Goal: Entertainment & Leisure: Consume media (video, audio)

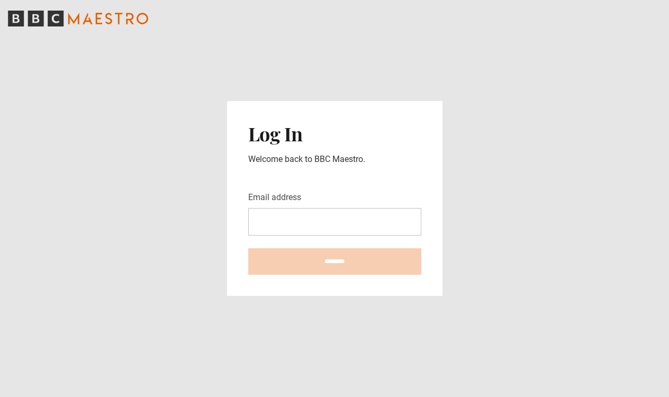
drag, startPoint x: 503, startPoint y: 3, endPoint x: 495, endPoint y: 114, distance: 112.0
click at [495, 114] on main "Log In Welcome back to BBC Maestro. Email address ********" at bounding box center [334, 198] width 669 height 397
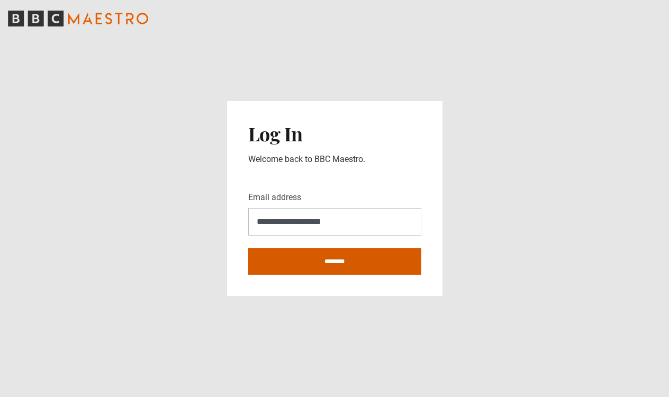
type input "**********"
click at [298, 264] on input "********" at bounding box center [334, 261] width 173 height 26
type input "**********"
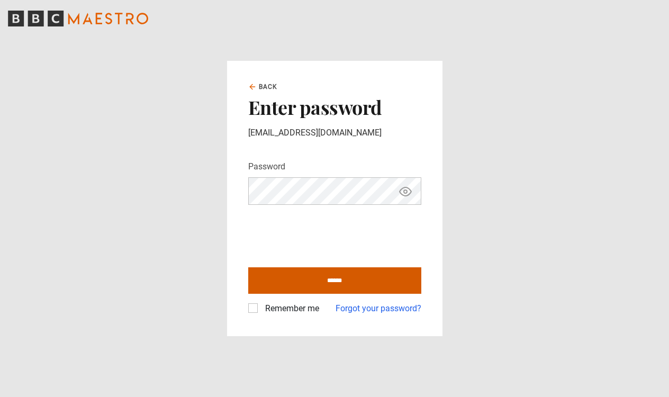
click at [333, 278] on input "******" at bounding box center [334, 280] width 173 height 26
type input "**********"
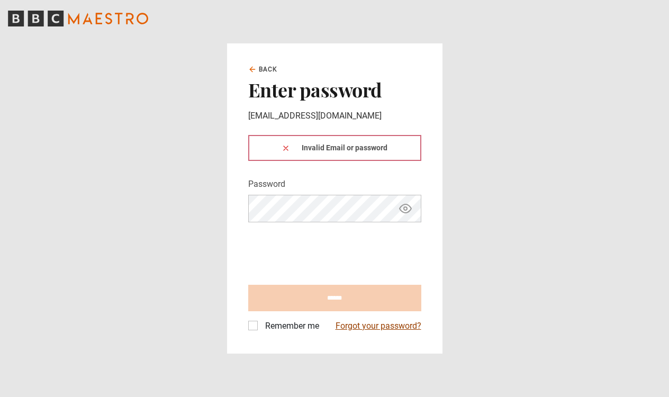
click at [360, 326] on link "Forgot your password?" at bounding box center [379, 326] width 86 height 13
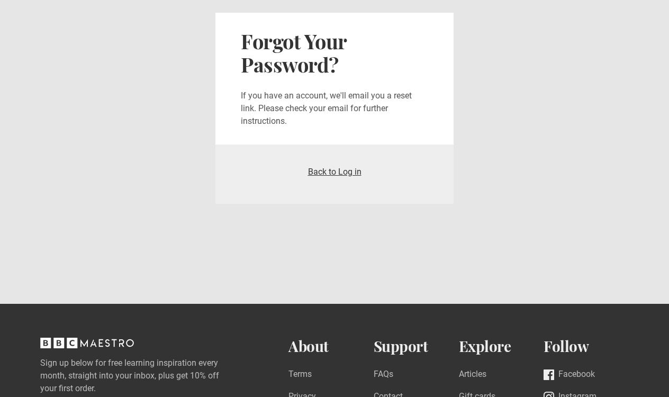
click at [331, 173] on link "Back to Log in" at bounding box center [334, 172] width 53 height 10
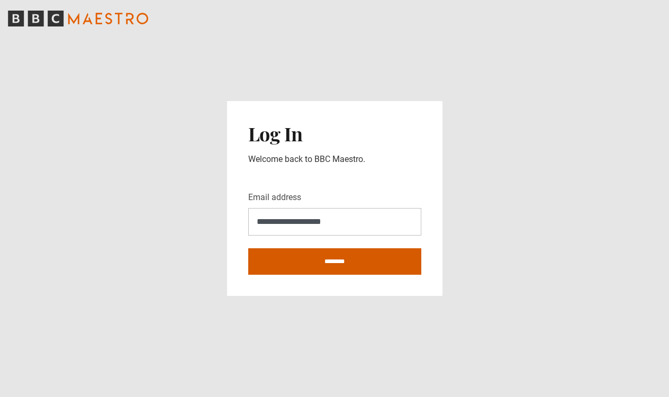
click at [321, 264] on input "********" at bounding box center [334, 261] width 173 height 26
type input "**********"
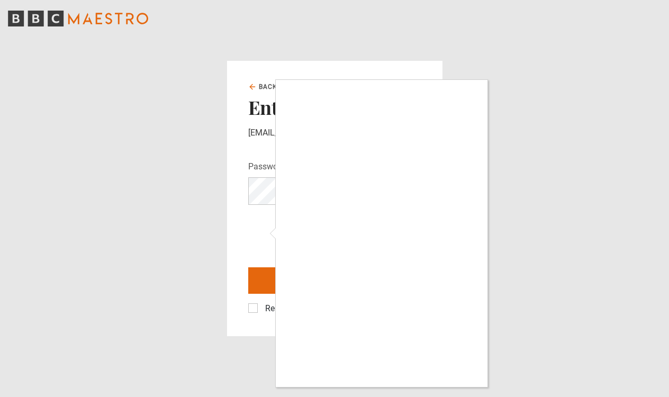
click at [256, 305] on div at bounding box center [334, 198] width 669 height 397
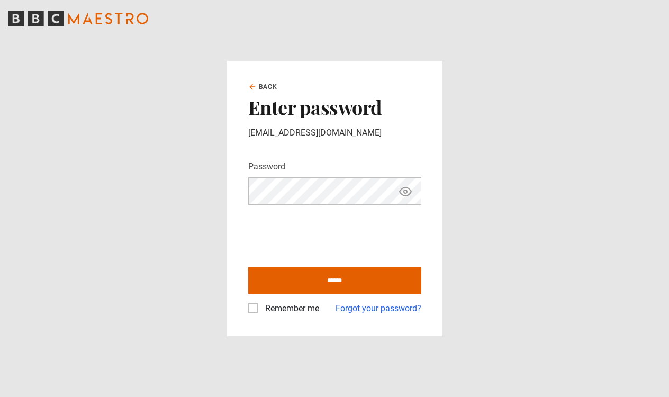
click at [261, 305] on label "Remember me" at bounding box center [290, 308] width 58 height 13
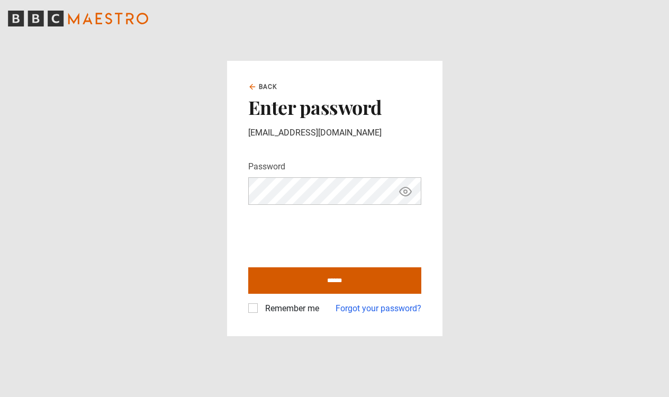
click at [321, 281] on input "******" at bounding box center [334, 280] width 173 height 26
type input "**********"
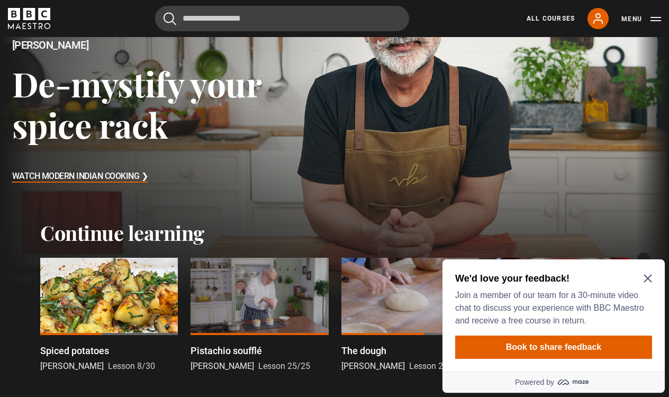
scroll to position [178, 0]
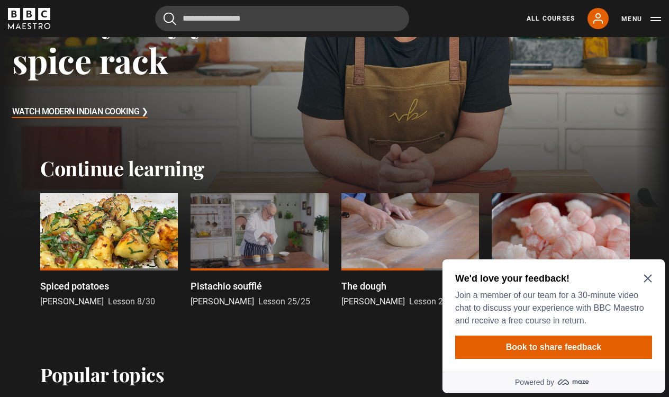
click at [651, 276] on icon "Close Maze Prompt" at bounding box center [648, 278] width 8 height 8
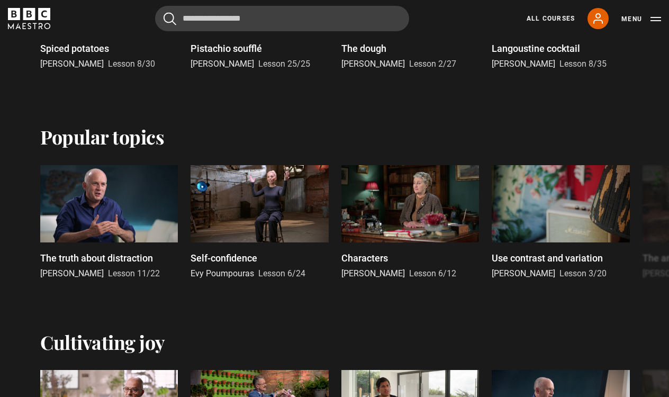
scroll to position [98, 0]
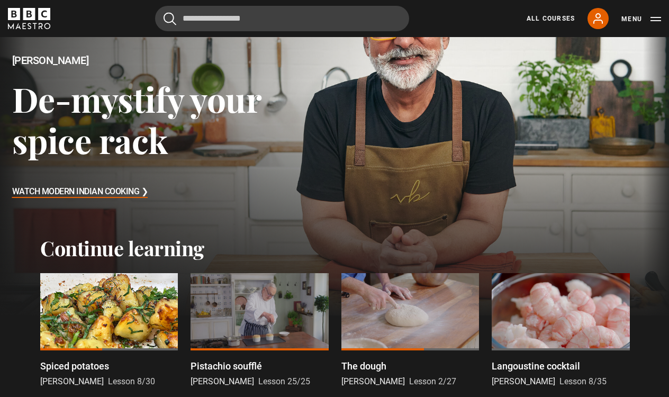
click at [107, 189] on h3 "Watch Modern Indian Cooking ❯" at bounding box center [80, 192] width 136 height 16
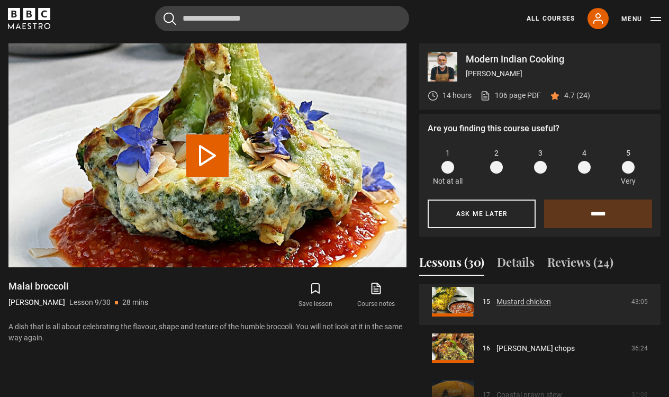
scroll to position [810, 0]
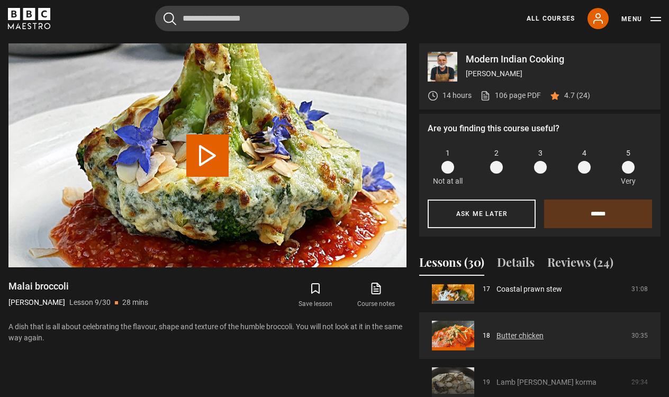
click at [512, 337] on link "Butter chicken" at bounding box center [520, 335] width 47 height 11
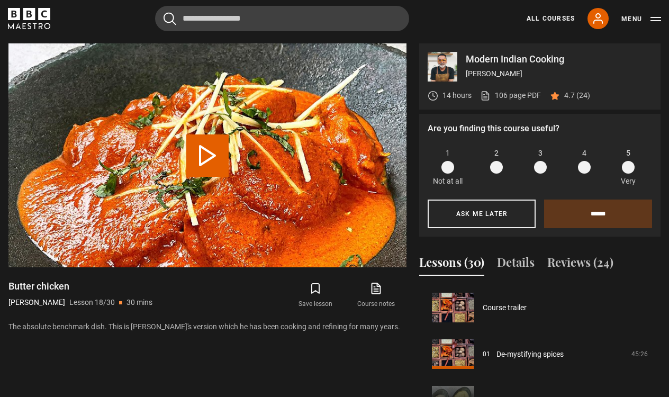
scroll to position [792, 0]
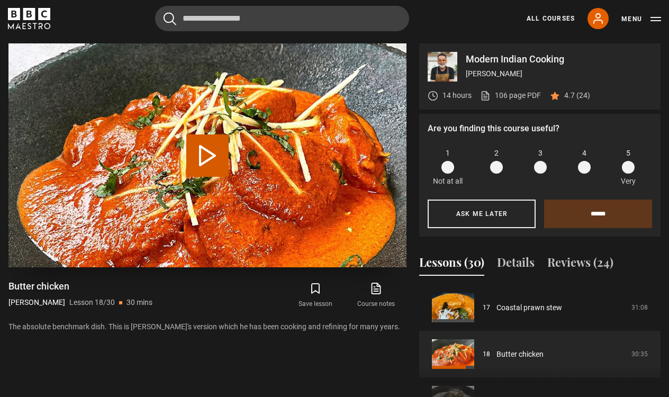
click at [141, 192] on video "Video Player" at bounding box center [207, 155] width 398 height 224
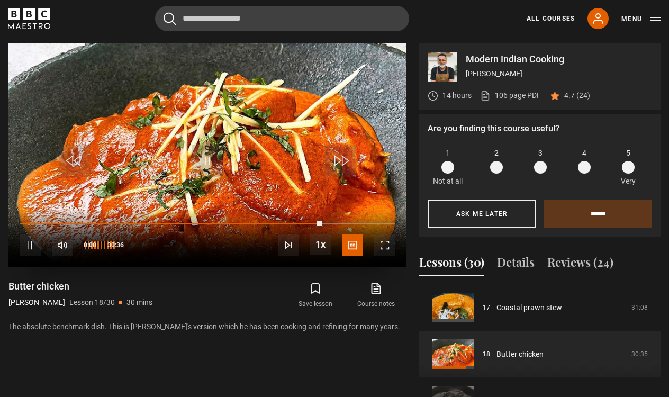
click at [60, 241] on span "Video Player" at bounding box center [62, 244] width 21 height 21
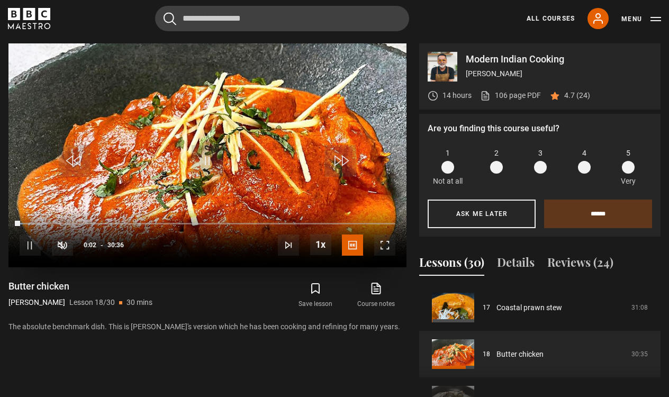
click at [385, 243] on span "Video Player" at bounding box center [384, 244] width 21 height 21
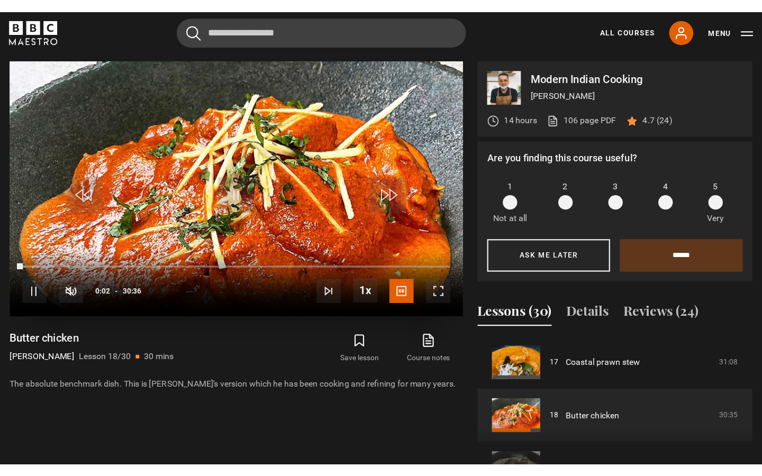
scroll to position [0, 0]
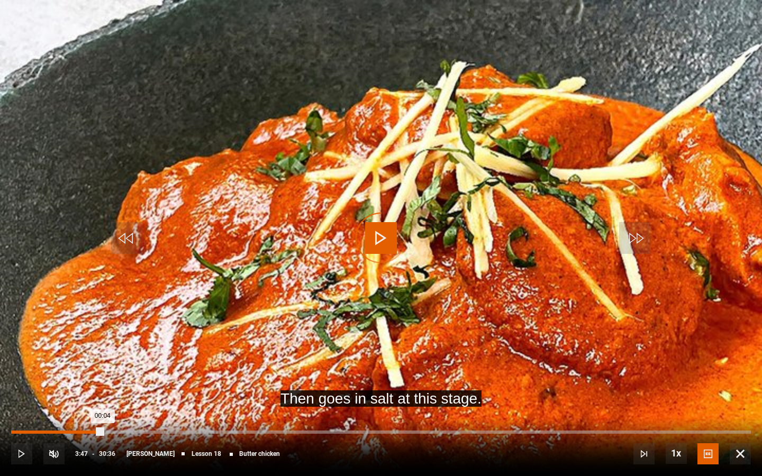
click at [103, 396] on div "Loaded : 1.09% 03:48 00:04" at bounding box center [381, 432] width 740 height 3
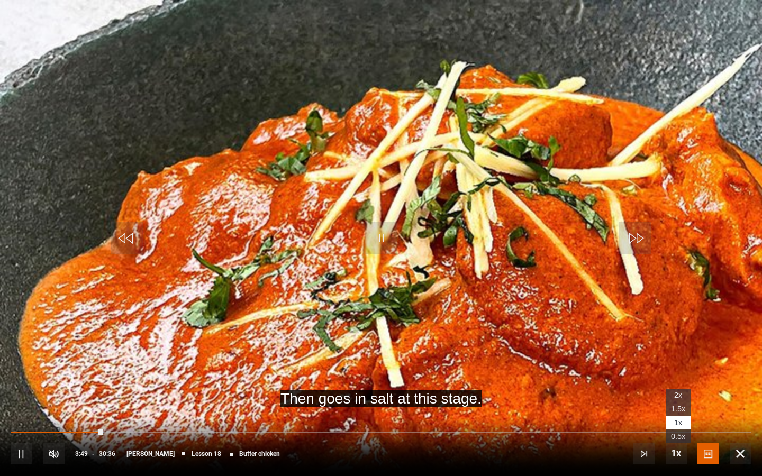
click at [669, 395] on span "2x" at bounding box center [678, 395] width 8 height 8
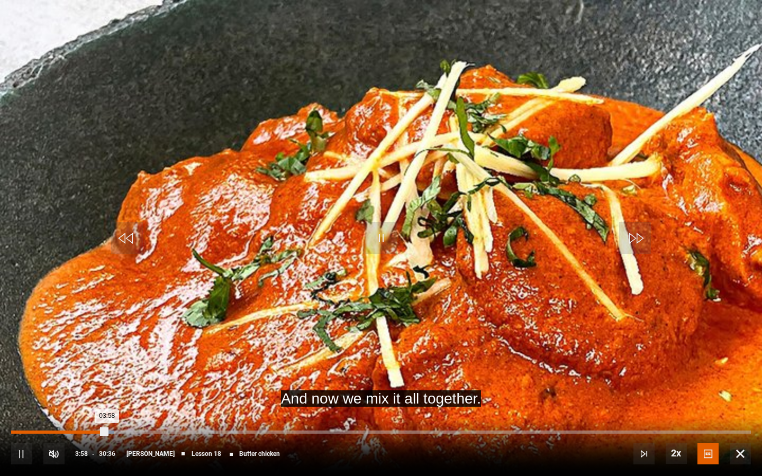
click at [75, 396] on div "02:37" at bounding box center [76, 432] width 2 height 3
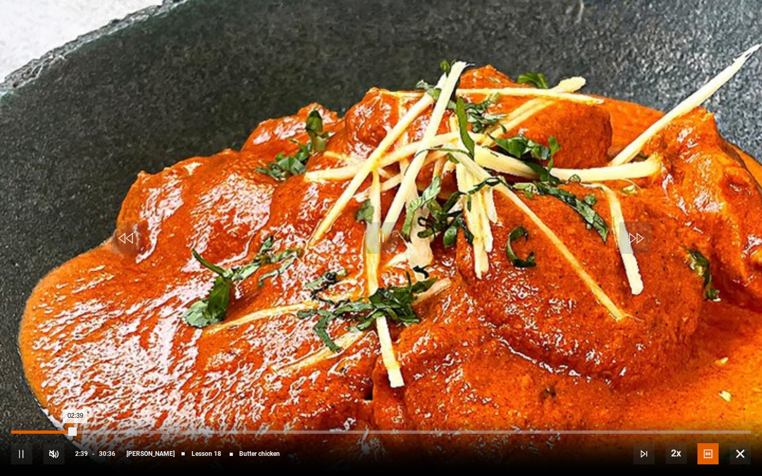
click at [62, 396] on div "Loaded : 8.74% 02:06 02:39" at bounding box center [381, 432] width 740 height 3
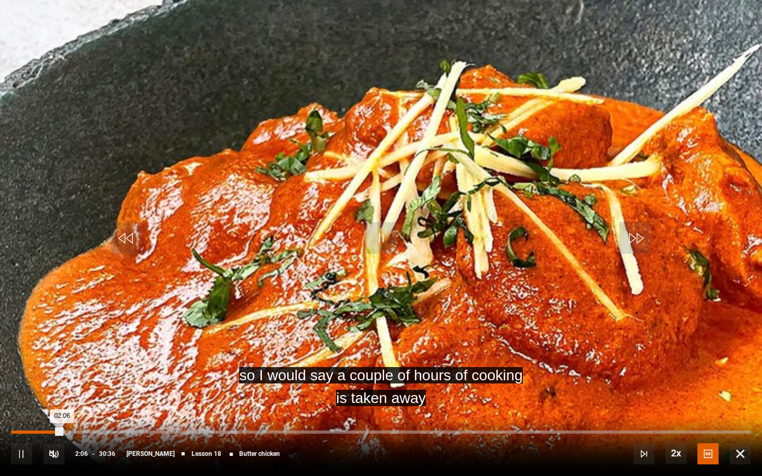
click at [66, 396] on div "Loaded : 7.08% 02:13 02:06" at bounding box center [381, 432] width 740 height 3
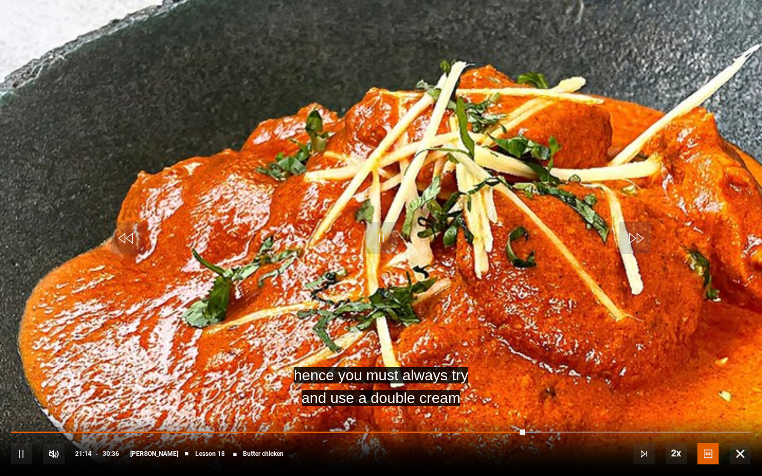
click at [24, 396] on span "Video Player" at bounding box center [21, 454] width 21 height 21
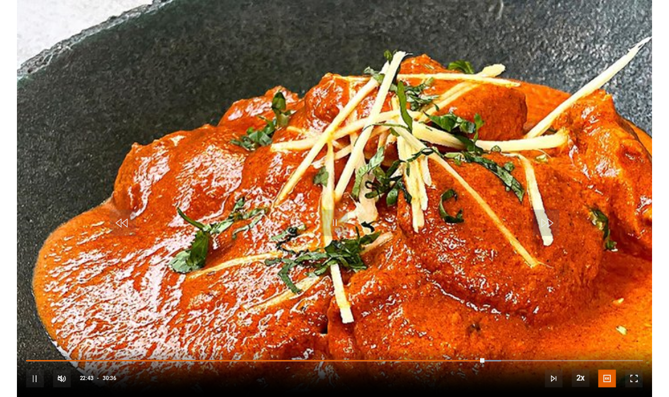
scroll to position [425, 0]
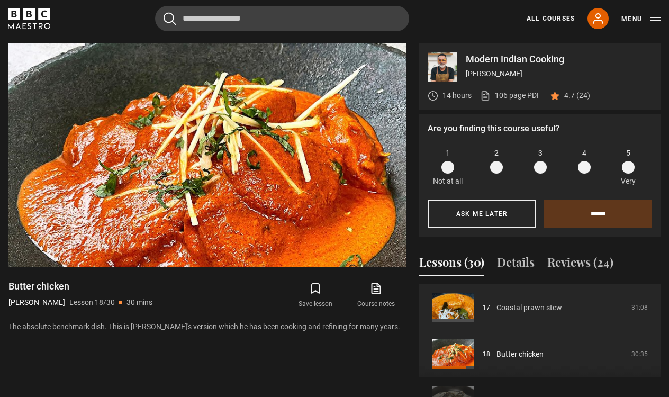
click at [504, 308] on link "Coastal prawn stew" at bounding box center [530, 307] width 66 height 11
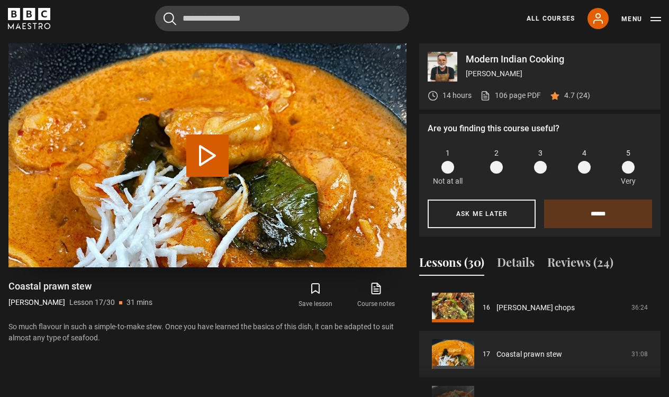
click at [198, 149] on button "Play Lesson Coastal prawn stew" at bounding box center [207, 155] width 42 height 42
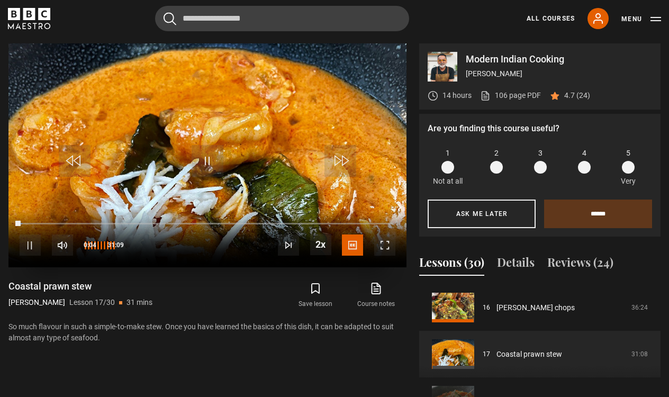
click at [64, 243] on span "Video Player" at bounding box center [62, 244] width 21 height 21
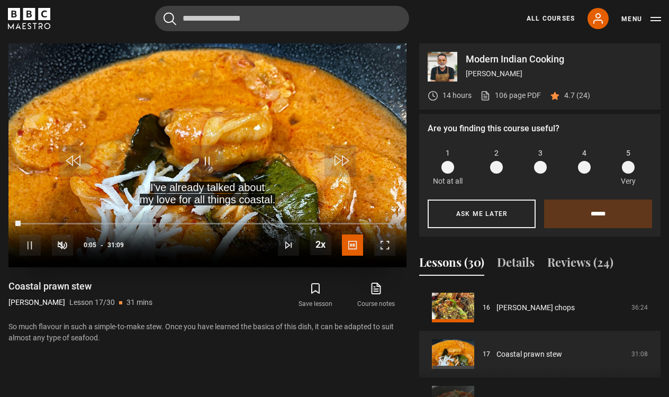
click at [384, 245] on span "Video Player" at bounding box center [384, 244] width 21 height 21
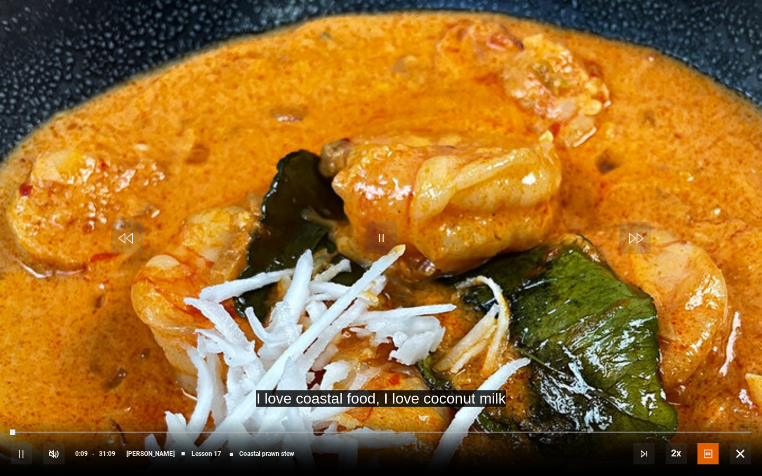
click at [32, 396] on div "10s Skip Back 10 seconds Pause 10s Skip Forward 10 seconds Loaded : 0.80% 00:12…" at bounding box center [381, 447] width 762 height 59
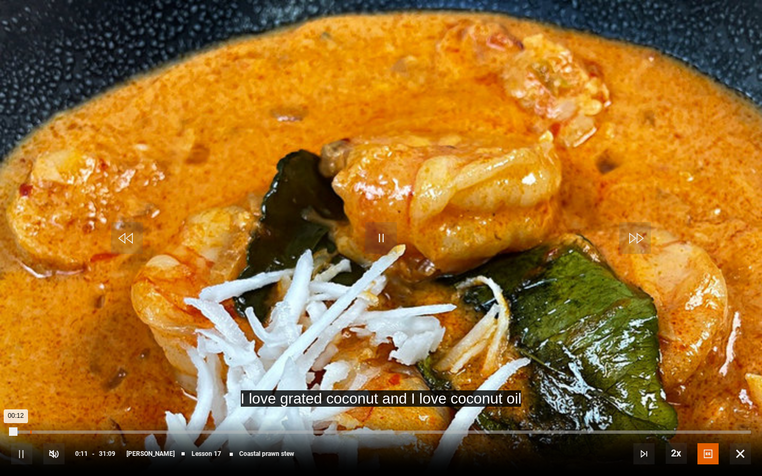
click at [30, 396] on div "Loaded : 1.07% 00:48 00:12" at bounding box center [381, 432] width 740 height 3
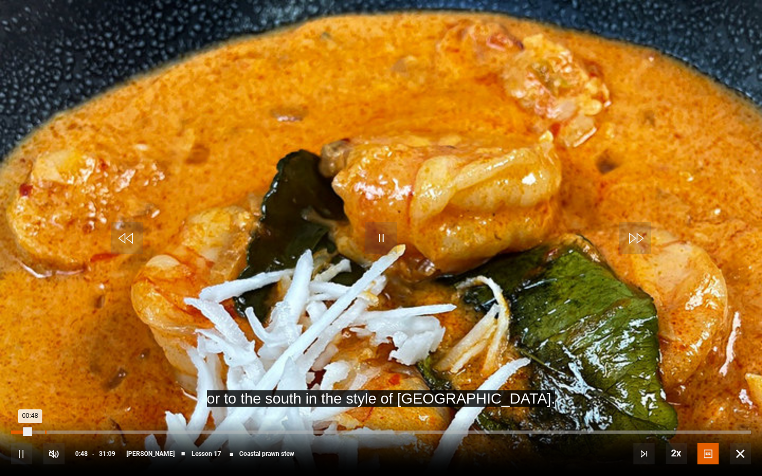
click at [46, 396] on div "Loaded : 1.33% 01:25 00:48" at bounding box center [381, 432] width 740 height 3
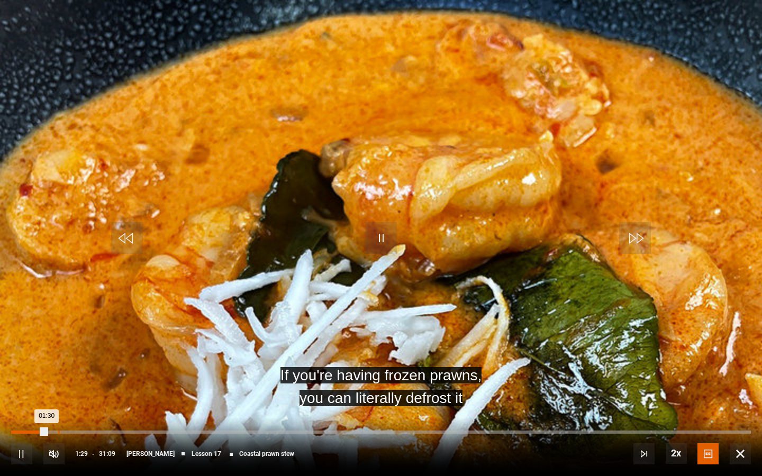
click at [58, 396] on div "Loaded : 4.81% 01:58 01:30" at bounding box center [381, 432] width 740 height 3
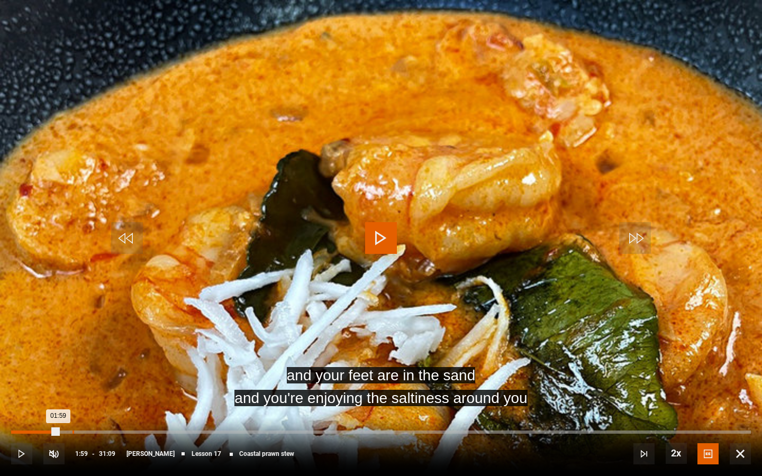
click at [73, 396] on div "Loaded : 6.42% 02:35 01:59" at bounding box center [381, 432] width 740 height 3
click at [84, 396] on div "Loaded : 8.82% 03:03 02:36" at bounding box center [381, 432] width 740 height 3
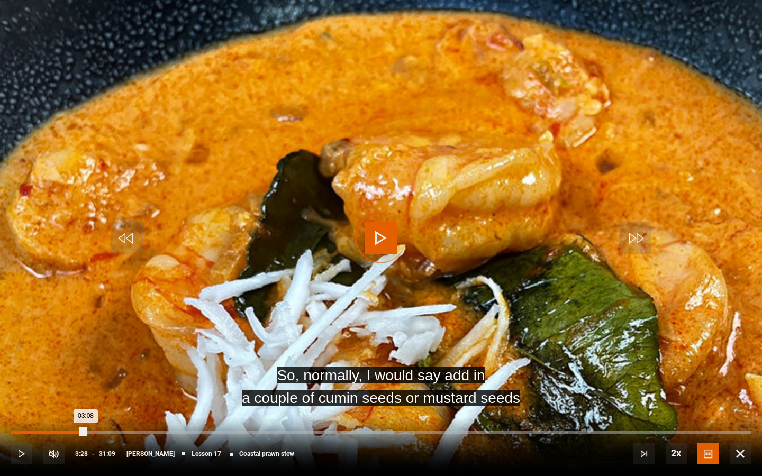
click at [94, 396] on div "Loaded : 10.42% 03:28 03:08" at bounding box center [381, 432] width 740 height 3
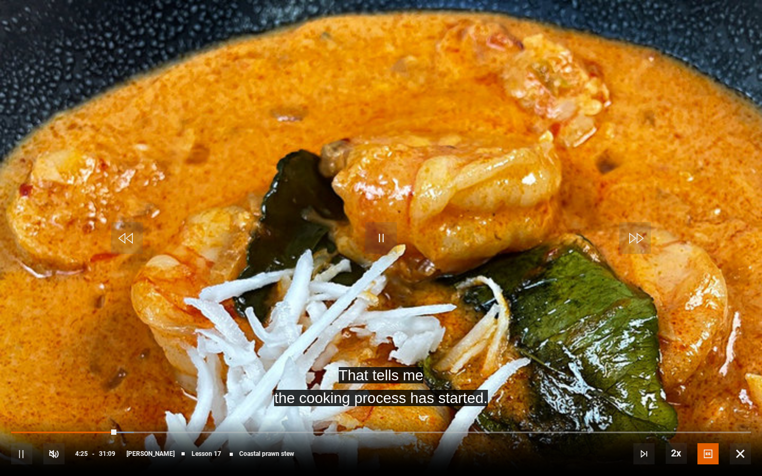
click at [21, 396] on span "Video Player" at bounding box center [21, 454] width 21 height 21
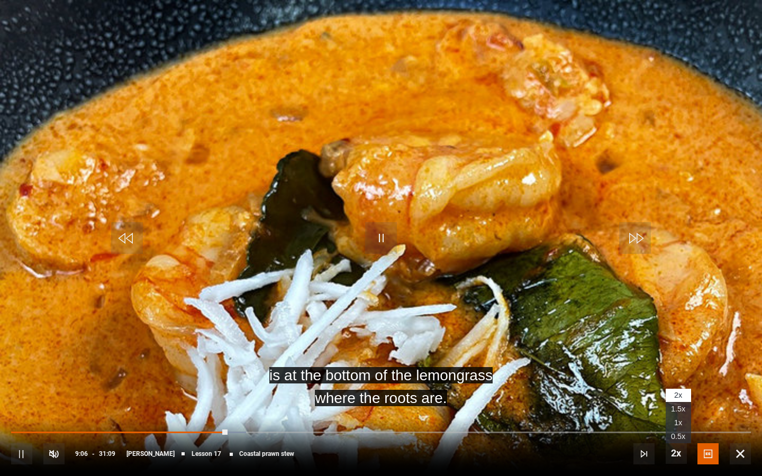
click at [669, 396] on li "1x" at bounding box center [678, 423] width 25 height 14
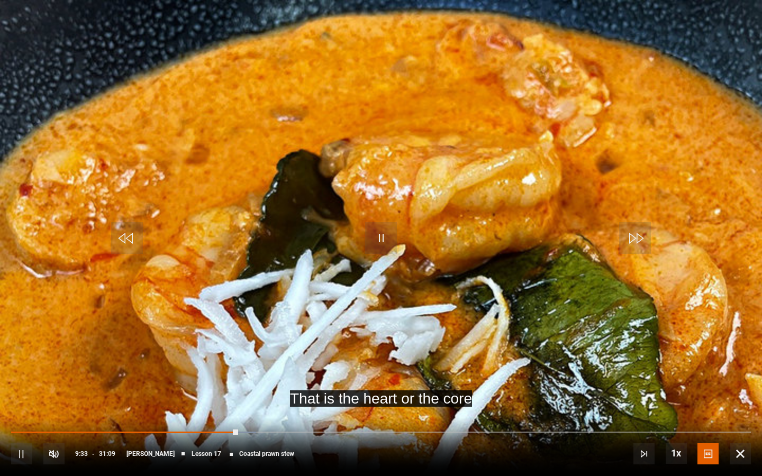
click at [18, 396] on span "Video Player" at bounding box center [21, 454] width 21 height 21
click at [12, 396] on span "Video Player" at bounding box center [21, 454] width 21 height 21
click at [11, 396] on span "Video Player" at bounding box center [21, 454] width 21 height 21
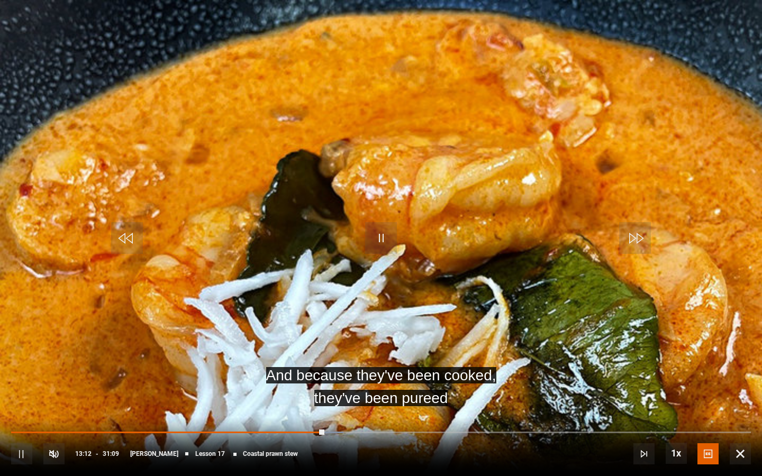
click at [25, 396] on span "Video Player" at bounding box center [21, 454] width 21 height 21
click at [378, 241] on span "Video Player" at bounding box center [381, 238] width 32 height 32
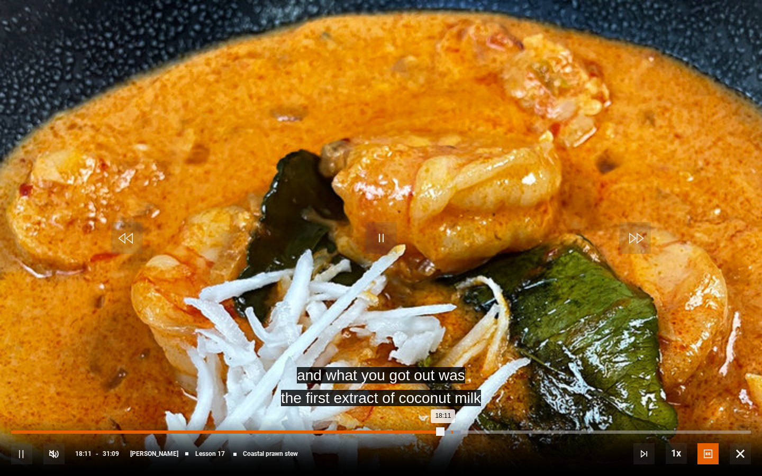
click at [452, 396] on div "Loaded : 60.78% 18:32 18:11" at bounding box center [381, 432] width 740 height 3
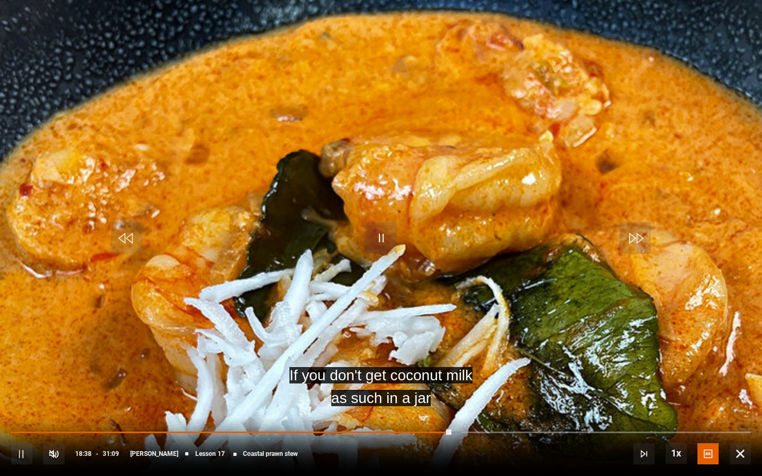
click at [458, 396] on div "10s Skip Back 10 seconds Pause 10s Skip Forward 10 seconds Loaded : 60.91% 18:5…" at bounding box center [381, 447] width 762 height 59
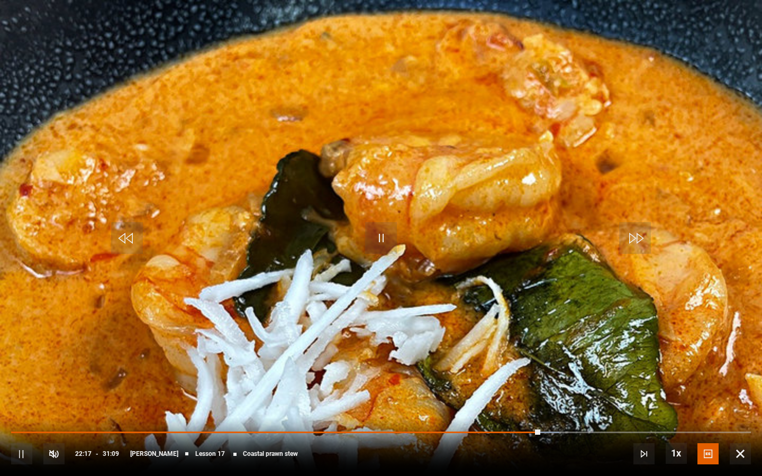
click at [18, 396] on span "Video Player" at bounding box center [21, 454] width 21 height 21
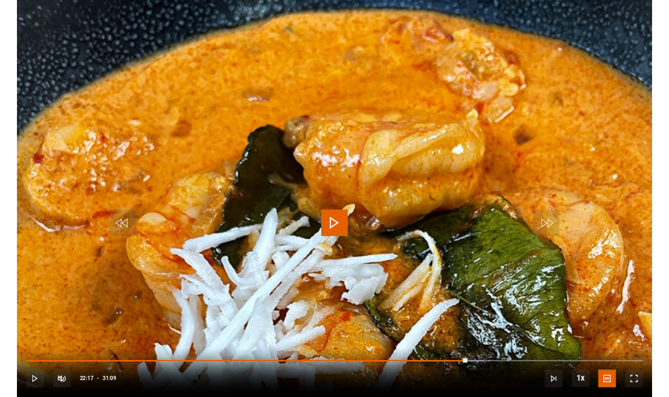
scroll to position [425, 0]
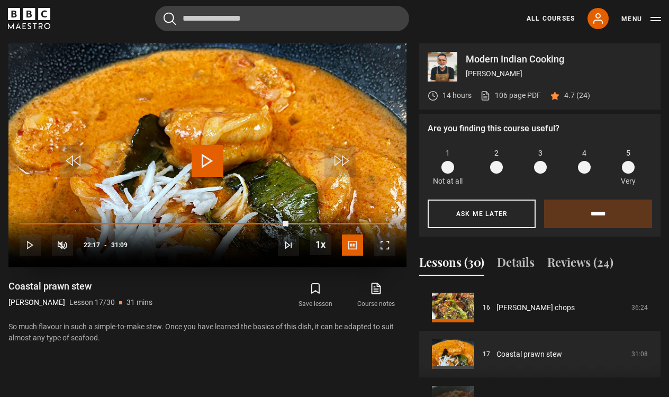
click at [209, 160] on span "Video Player" at bounding box center [208, 161] width 32 height 32
click at [383, 245] on span "Video Player" at bounding box center [384, 244] width 21 height 21
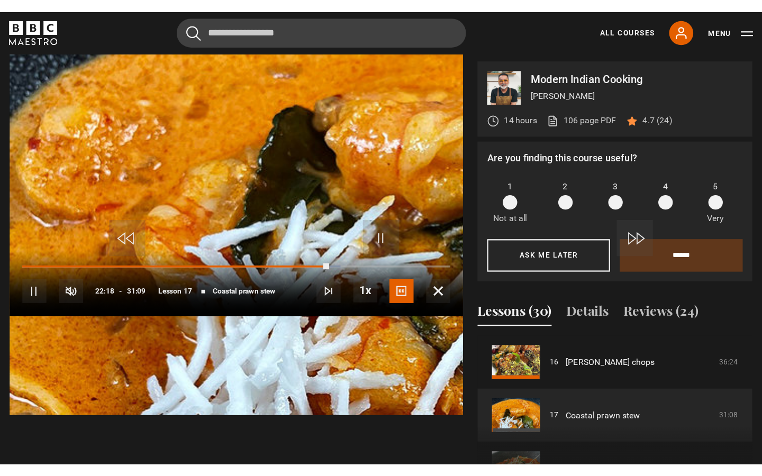
scroll to position [0, 0]
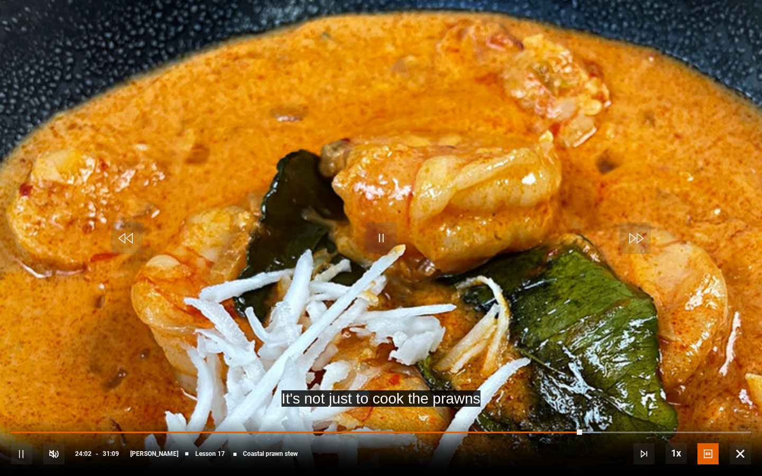
click at [27, 396] on span "Video Player" at bounding box center [21, 454] width 21 height 21
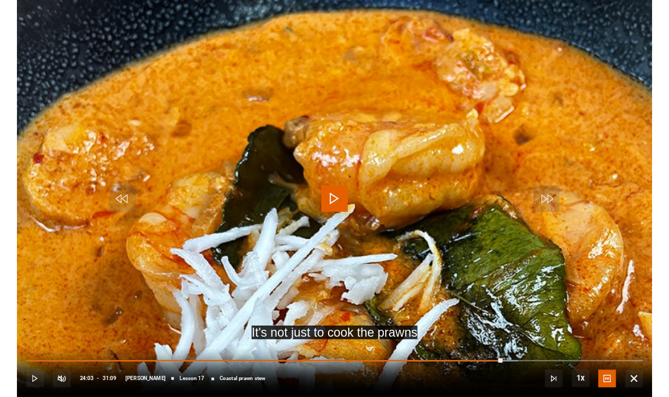
scroll to position [425, 0]
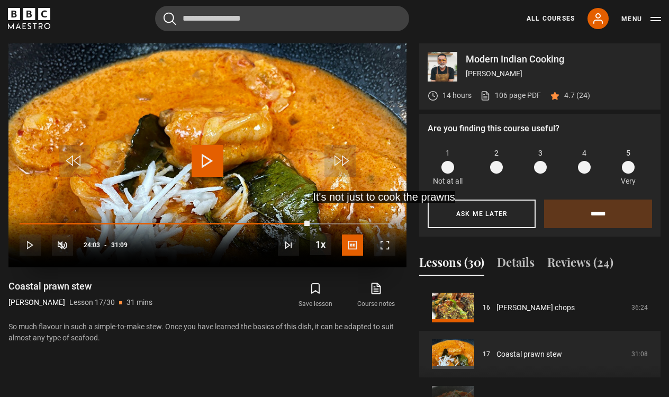
click at [32, 245] on span "Video Player" at bounding box center [30, 244] width 21 height 21
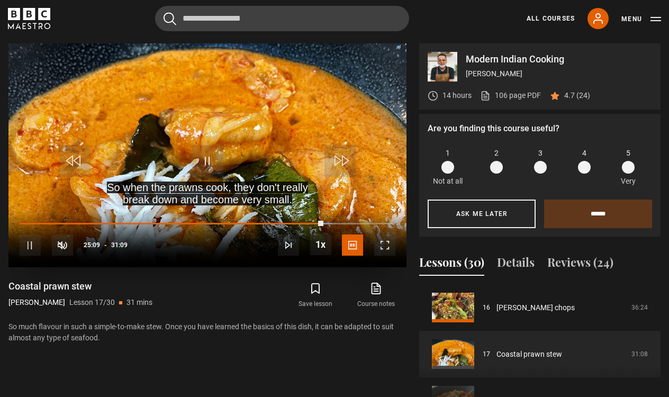
click at [28, 242] on span "Video Player" at bounding box center [30, 244] width 21 height 21
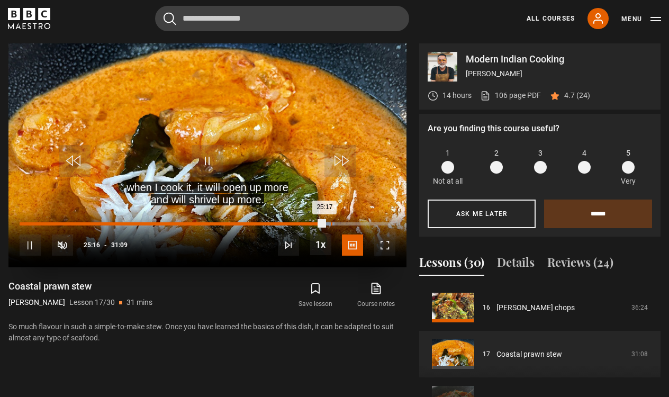
click at [331, 222] on div "Loaded : 83.73% 25:47 25:17" at bounding box center [208, 223] width 376 height 3
click at [341, 222] on div "Loaded : 85.86% 26:40 25:56" at bounding box center [208, 223] width 376 height 3
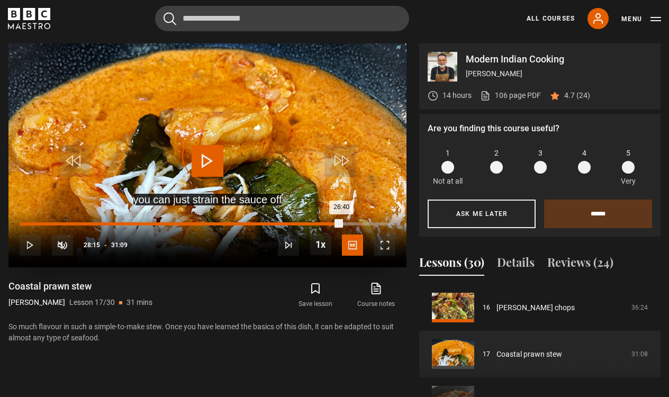
click at [360, 223] on div "28:15" at bounding box center [361, 223] width 2 height 3
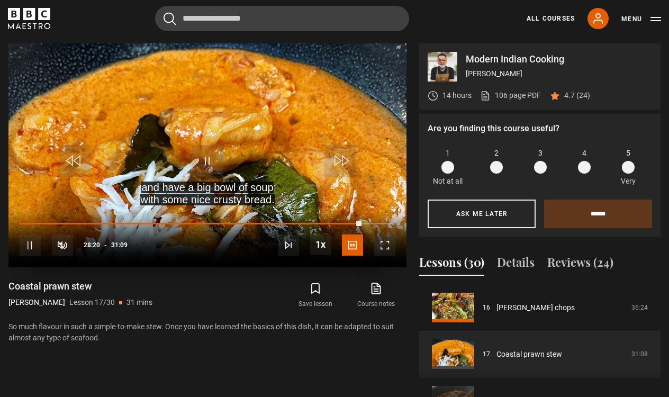
click at [342, 221] on div "10s Skip Back 10 seconds Pause 10s Skip Forward 10 seconds Loaded : 91.49% 28:1…" at bounding box center [207, 238] width 398 height 59
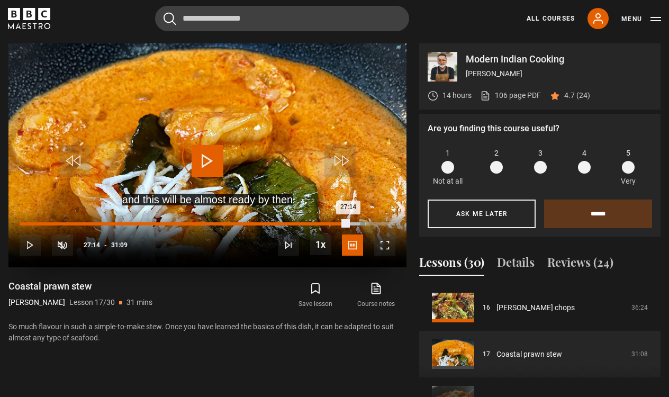
click at [348, 223] on div "Loaded : 92.02% 27:14 27:14" at bounding box center [208, 223] width 376 height 3
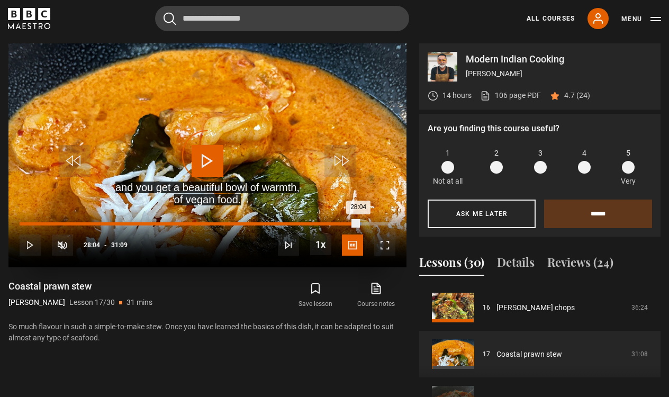
click at [358, 222] on div "Loaded : 90.94% 28:04 28:04" at bounding box center [208, 223] width 376 height 3
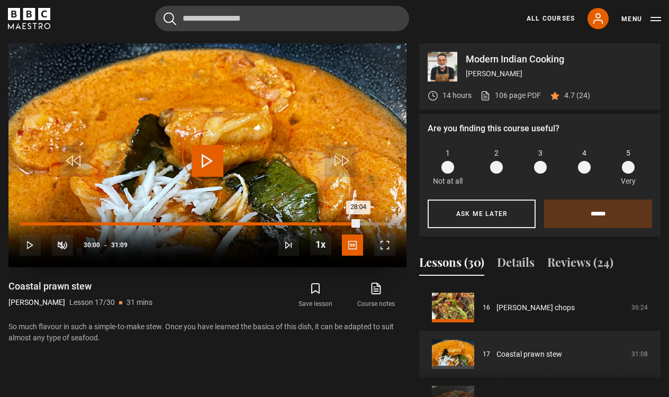
click at [382, 222] on div "30:00" at bounding box center [383, 223] width 2 height 3
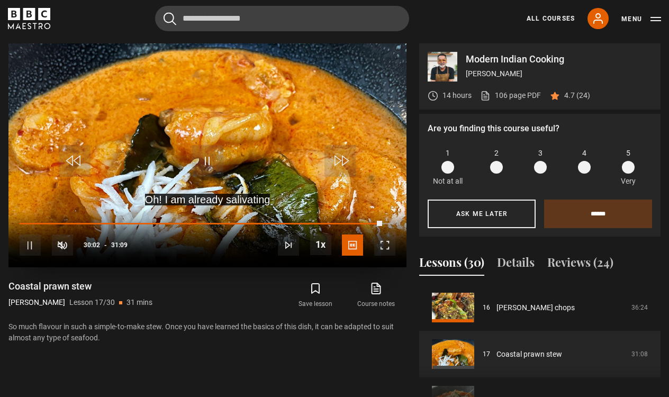
click at [28, 241] on span "Video Player" at bounding box center [30, 244] width 21 height 21
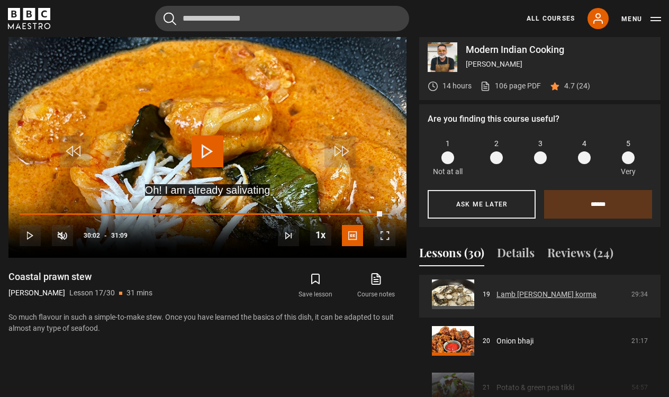
scroll to position [889, 0]
click at [539, 296] on link "Lamb [PERSON_NAME] korma" at bounding box center [547, 293] width 100 height 11
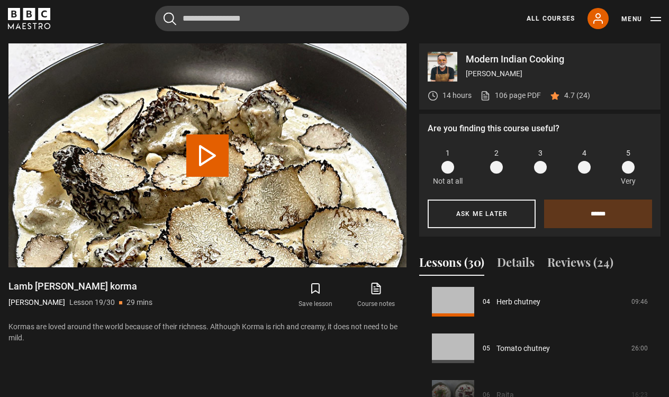
scroll to position [162, 0]
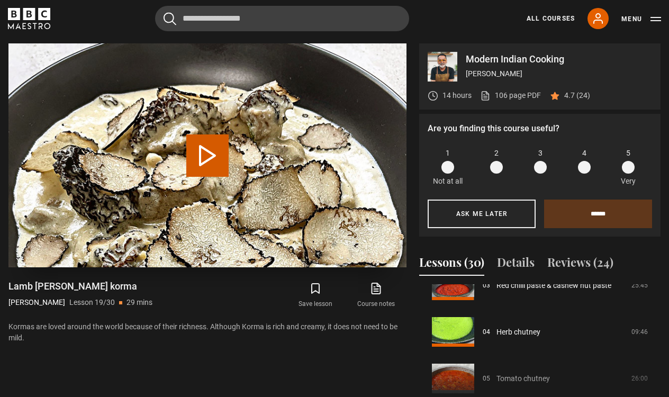
click at [214, 158] on button "Play Lesson Lamb [PERSON_NAME] korma" at bounding box center [207, 155] width 42 height 42
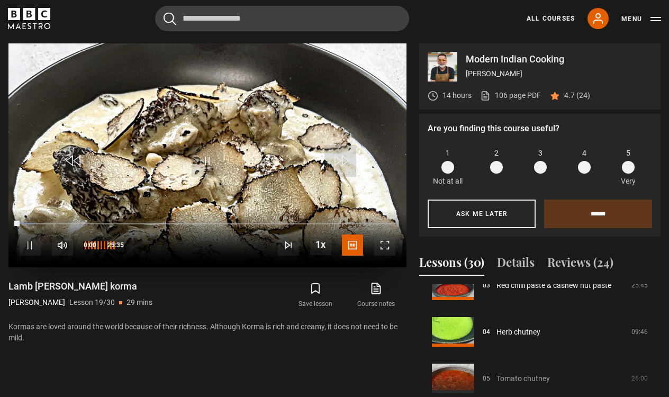
click at [60, 243] on span "Video Player" at bounding box center [62, 244] width 21 height 21
click at [387, 242] on span "Video Player" at bounding box center [384, 244] width 21 height 21
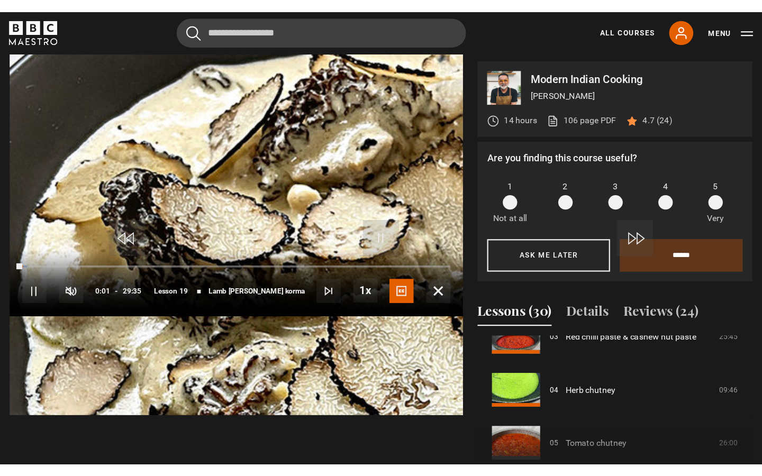
scroll to position [0, 0]
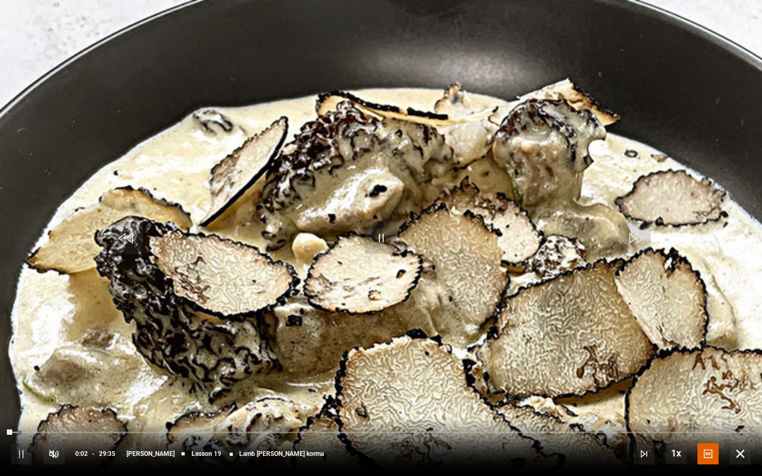
click at [41, 396] on div "10s Skip Back 10 seconds Pause 10s Skip Forward 10 seconds Loaded : 1.11% 01:12…" at bounding box center [381, 447] width 762 height 59
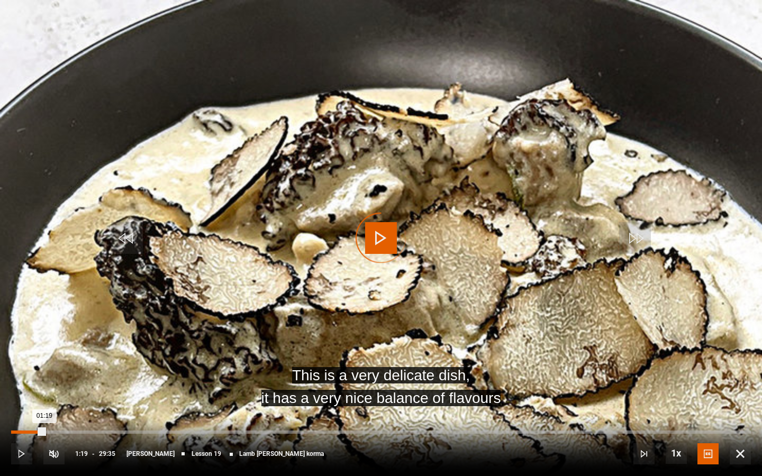
click at [44, 396] on div "Loaded : 1.11% 01:19 01:19" at bounding box center [381, 432] width 740 height 3
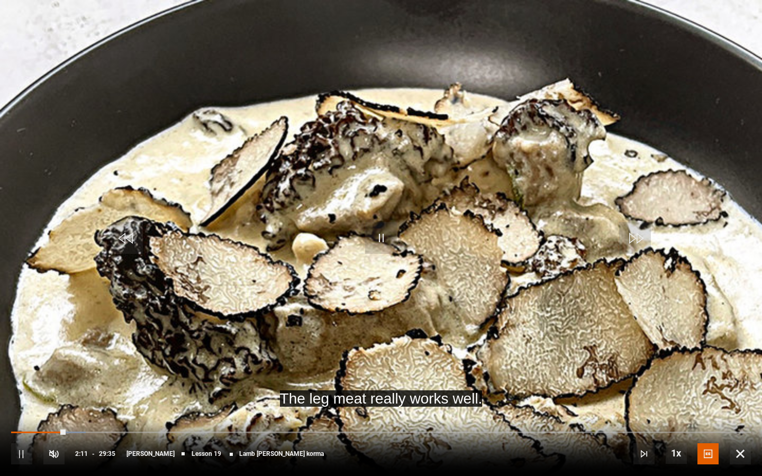
click at [25, 396] on span "Video Player" at bounding box center [21, 454] width 21 height 21
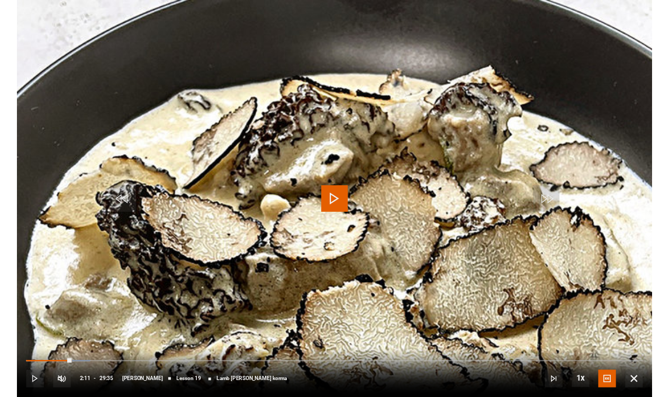
scroll to position [425, 0]
